Goal: Find specific page/section: Find specific page/section

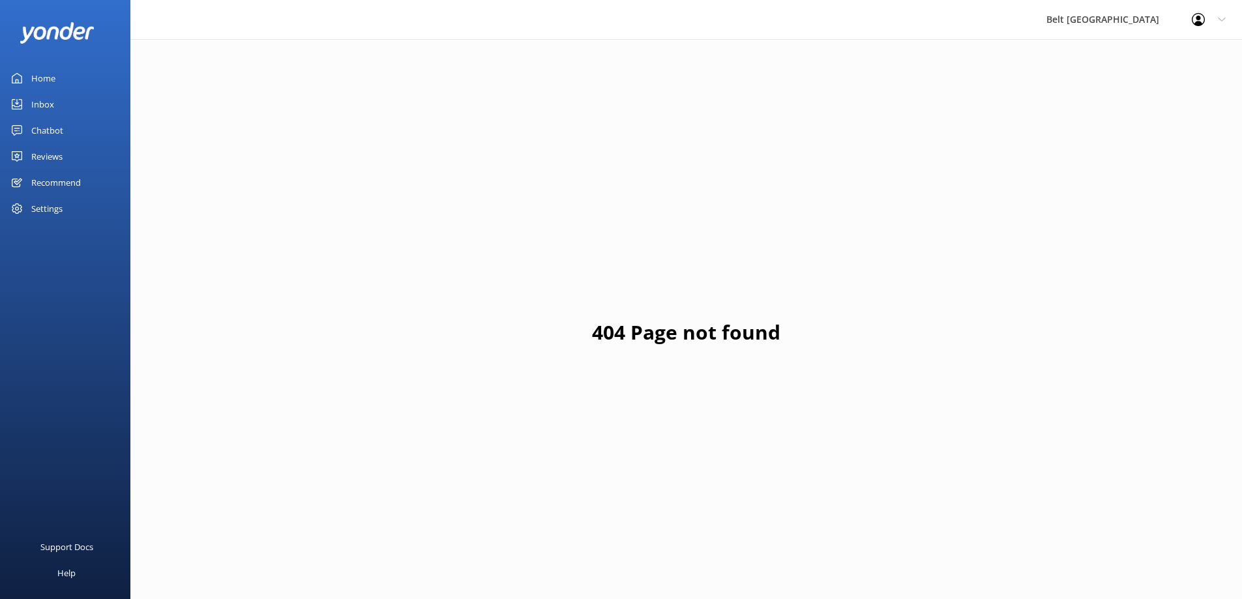
click at [57, 155] on div "Reviews" at bounding box center [46, 156] width 31 height 26
